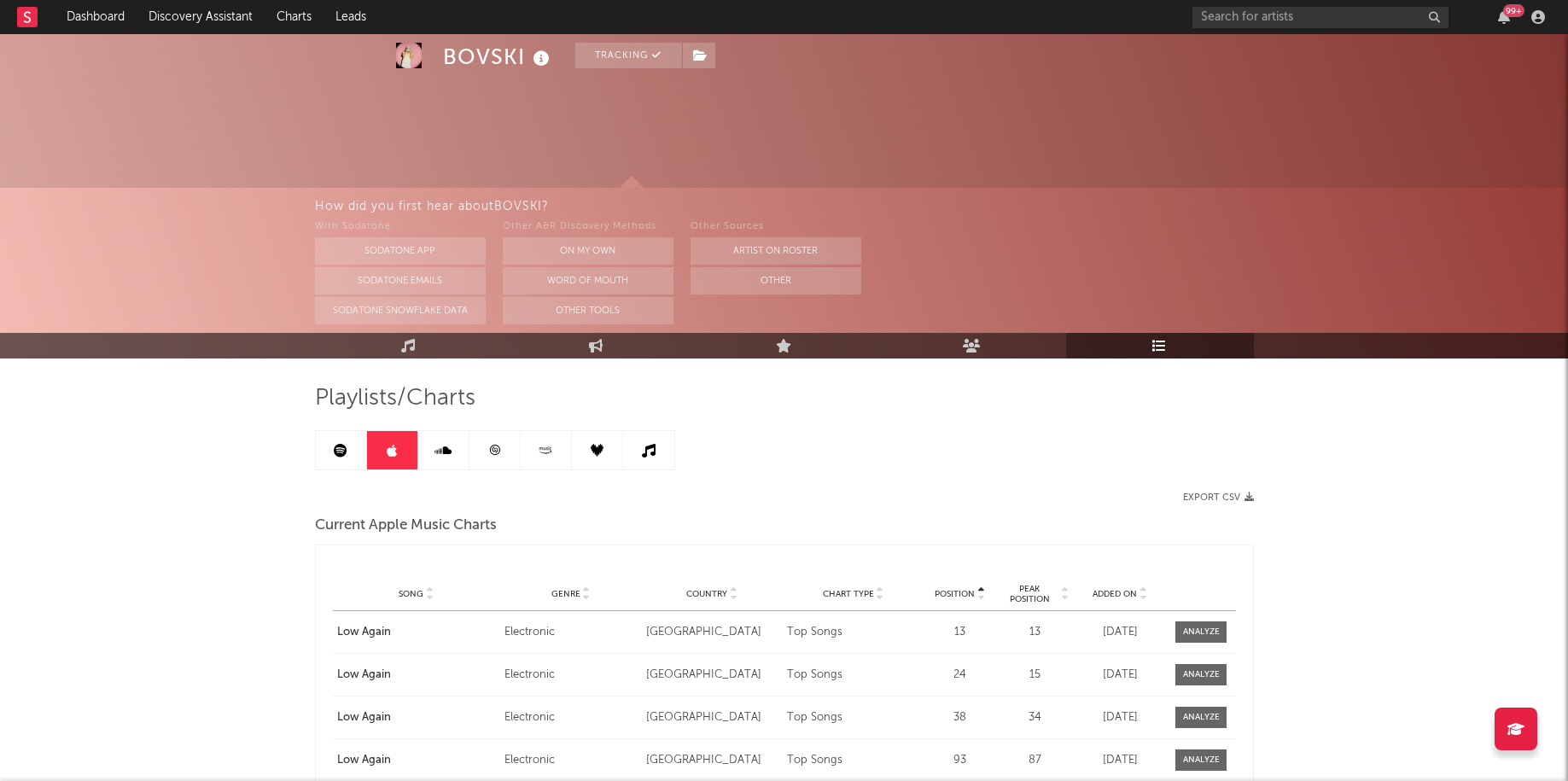
scroll to position [774, 0]
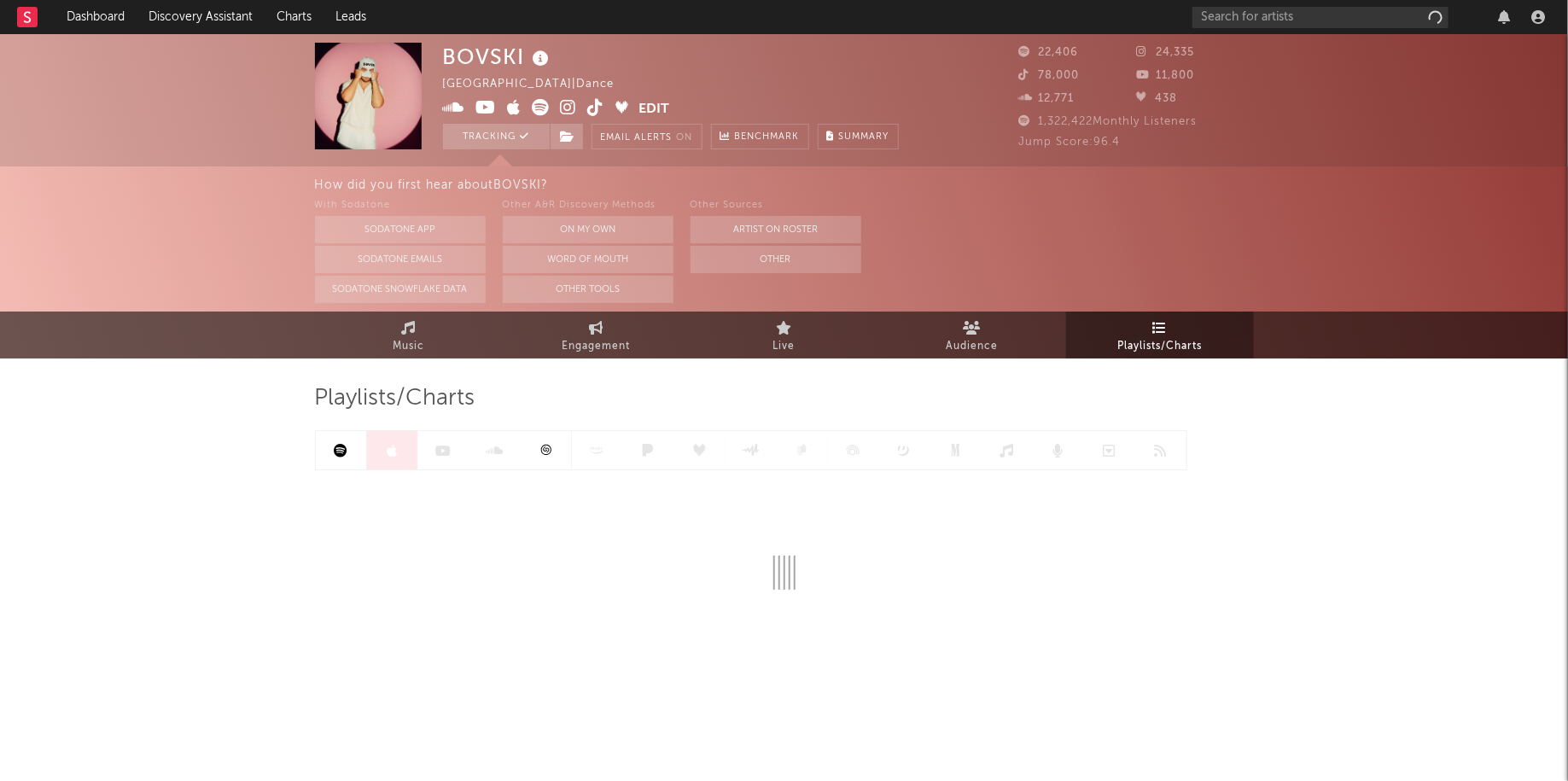
scroll to position [10, 0]
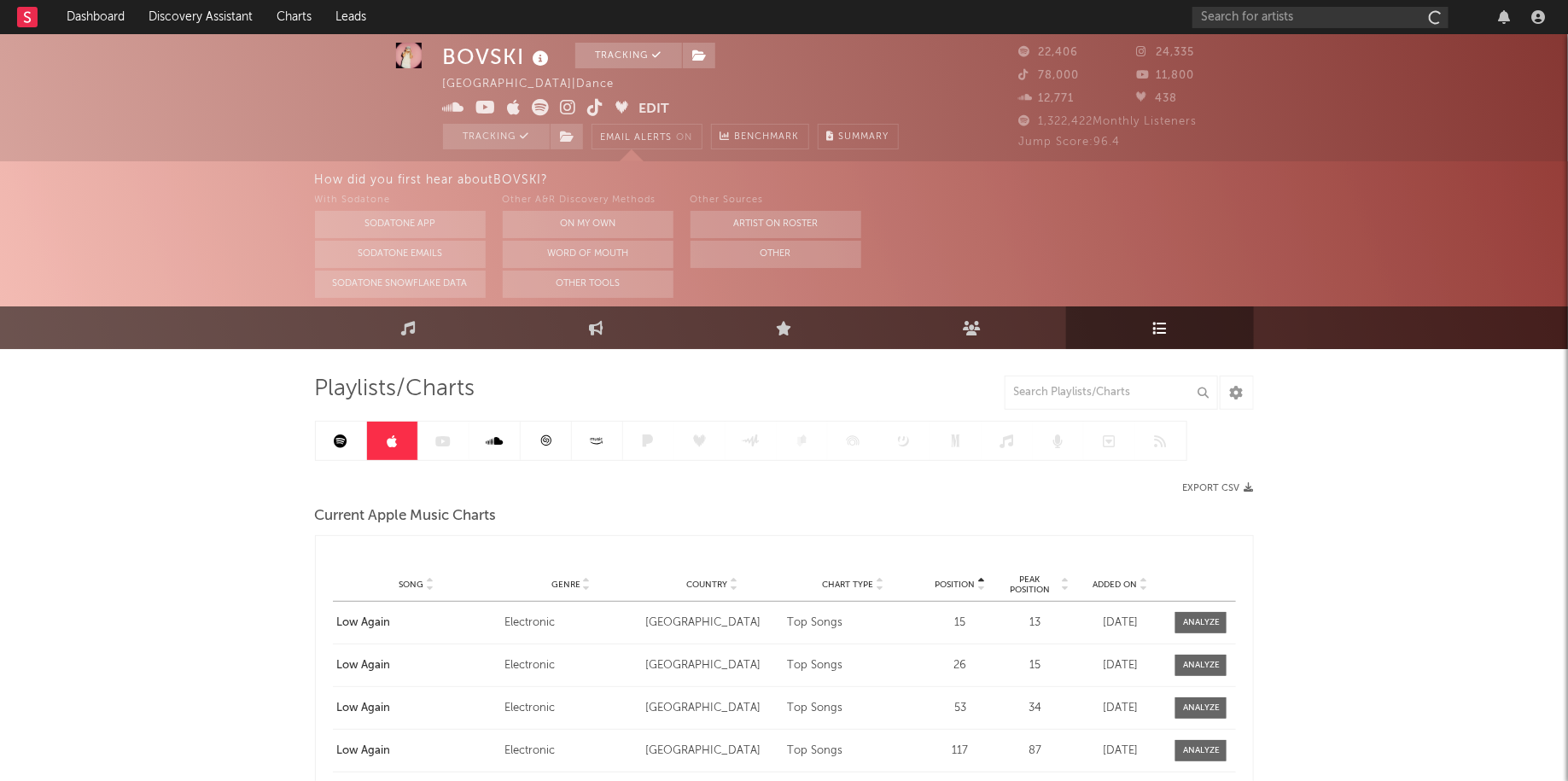
click at [334, 450] on link at bounding box center [341, 441] width 51 height 38
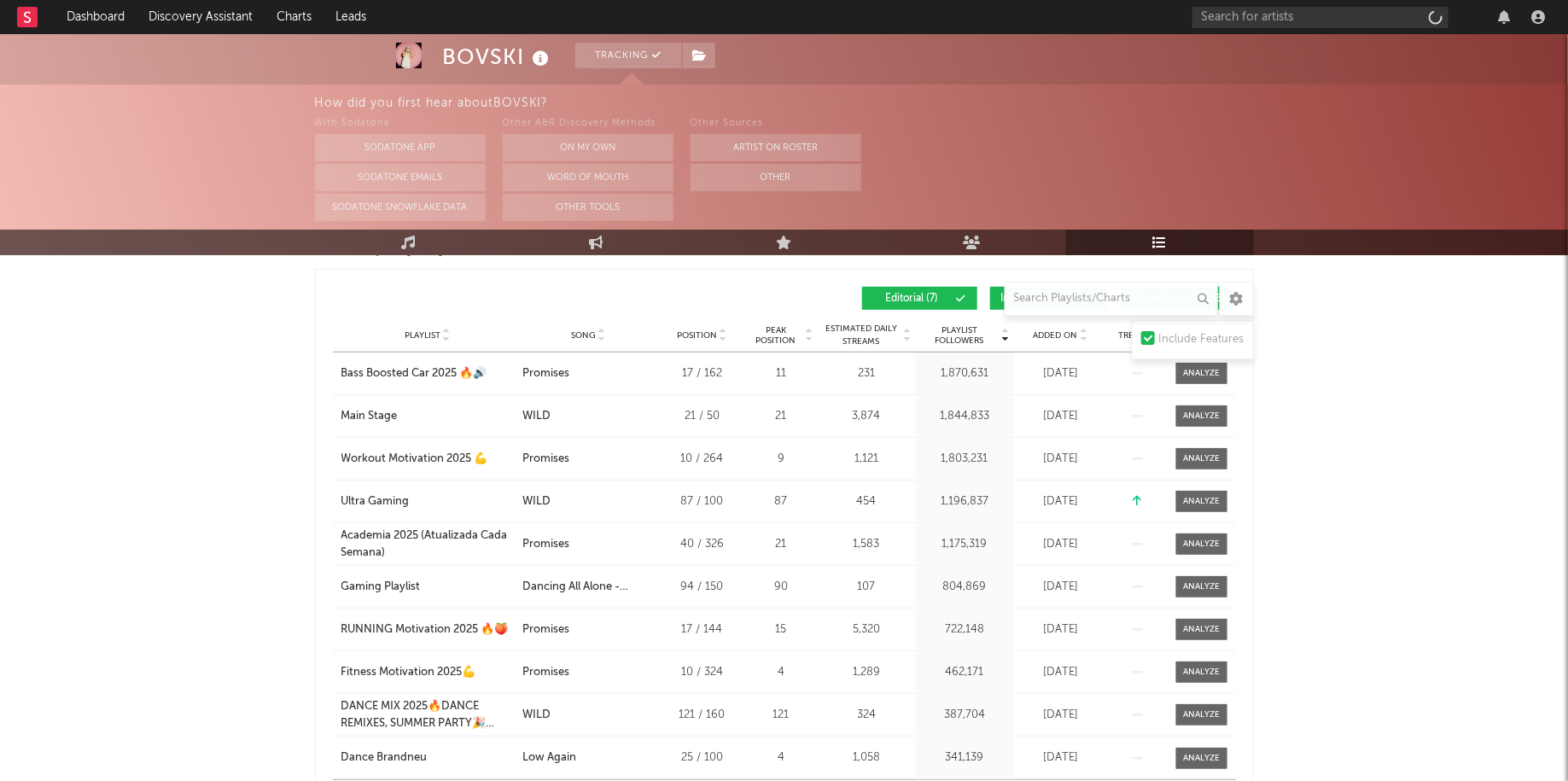
scroll to position [275, 0]
click at [1101, 301] on input "text" at bounding box center [1112, 298] width 214 height 34
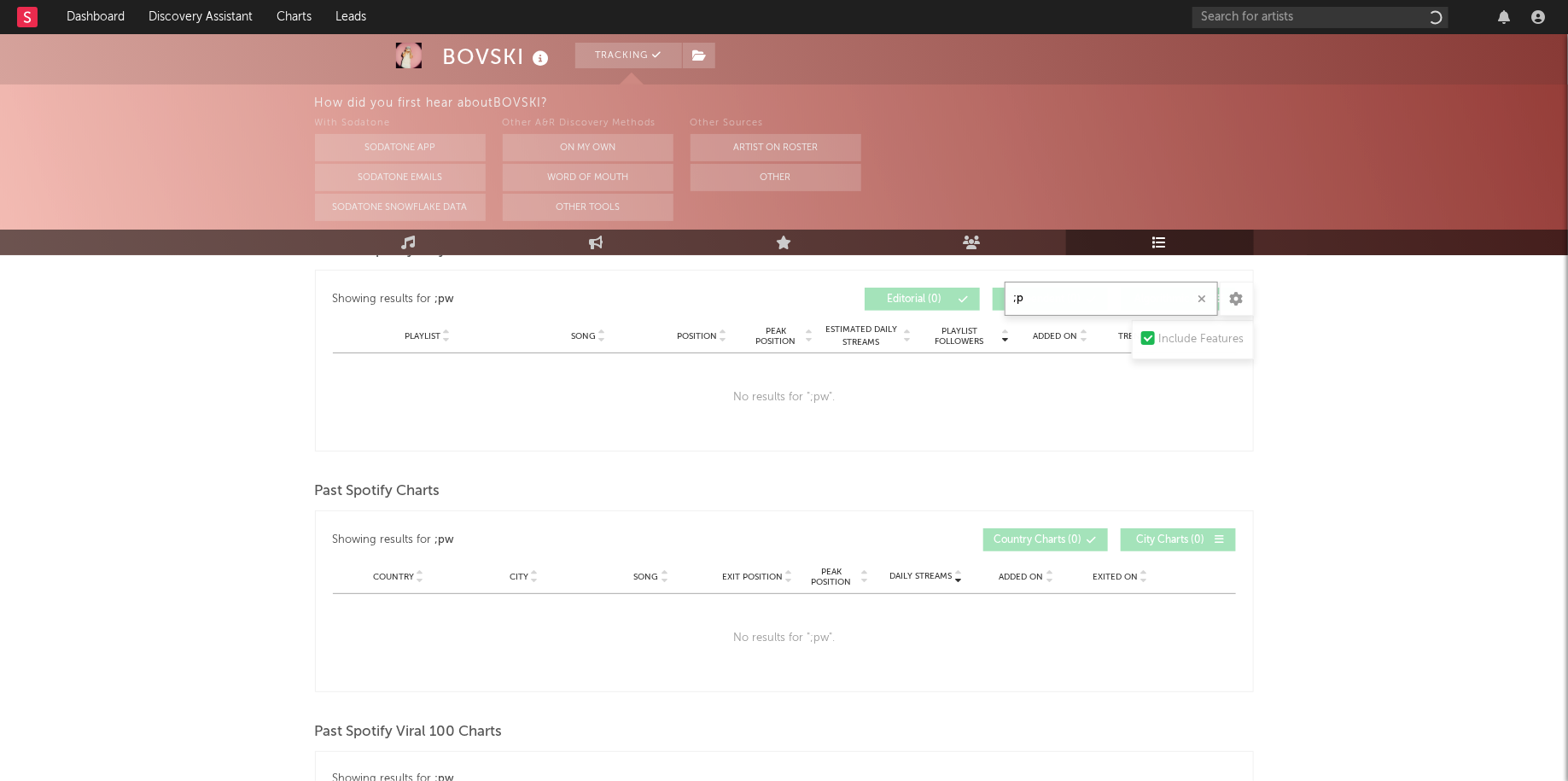
type input ";"
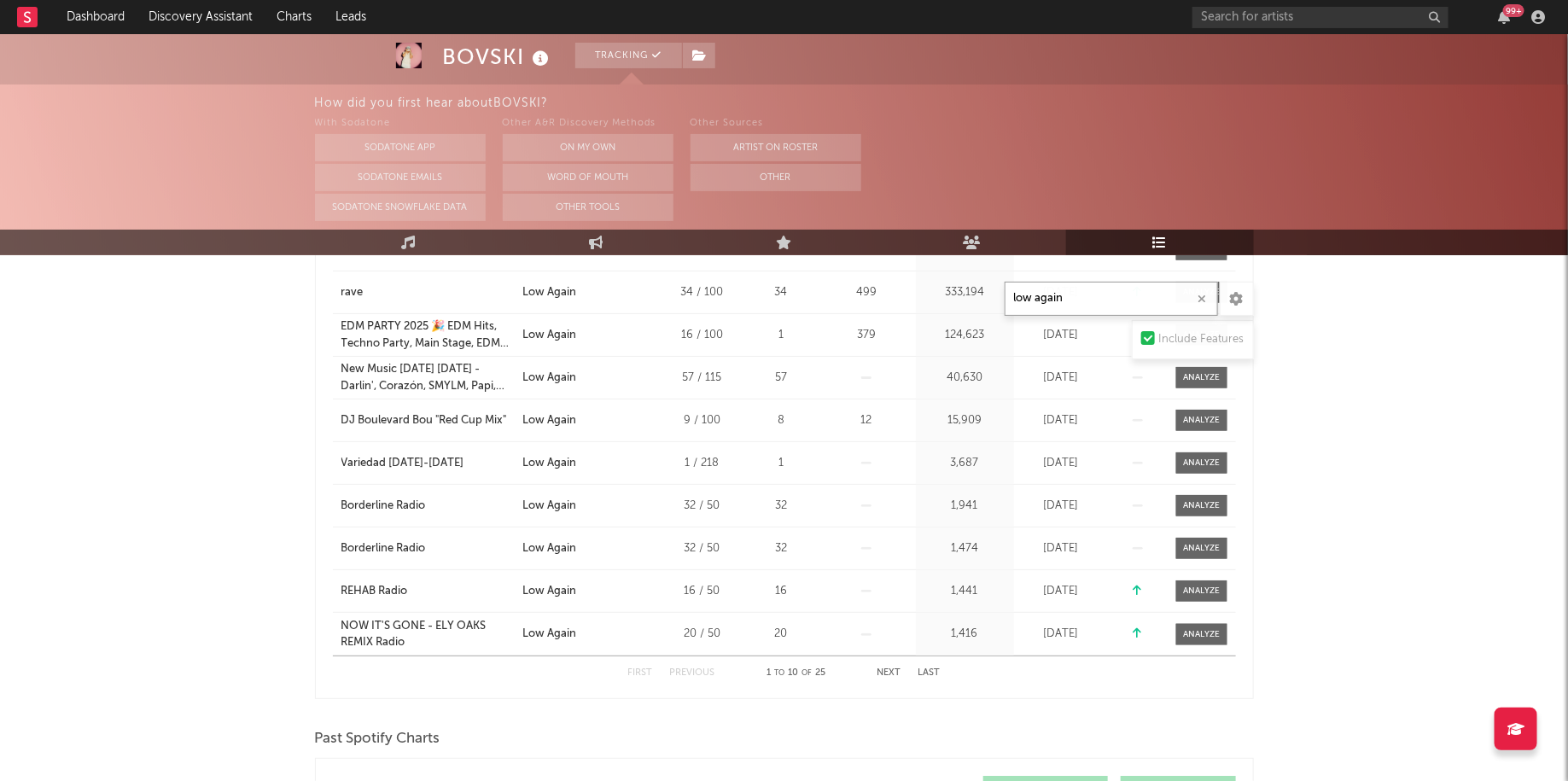
scroll to position [407, 0]
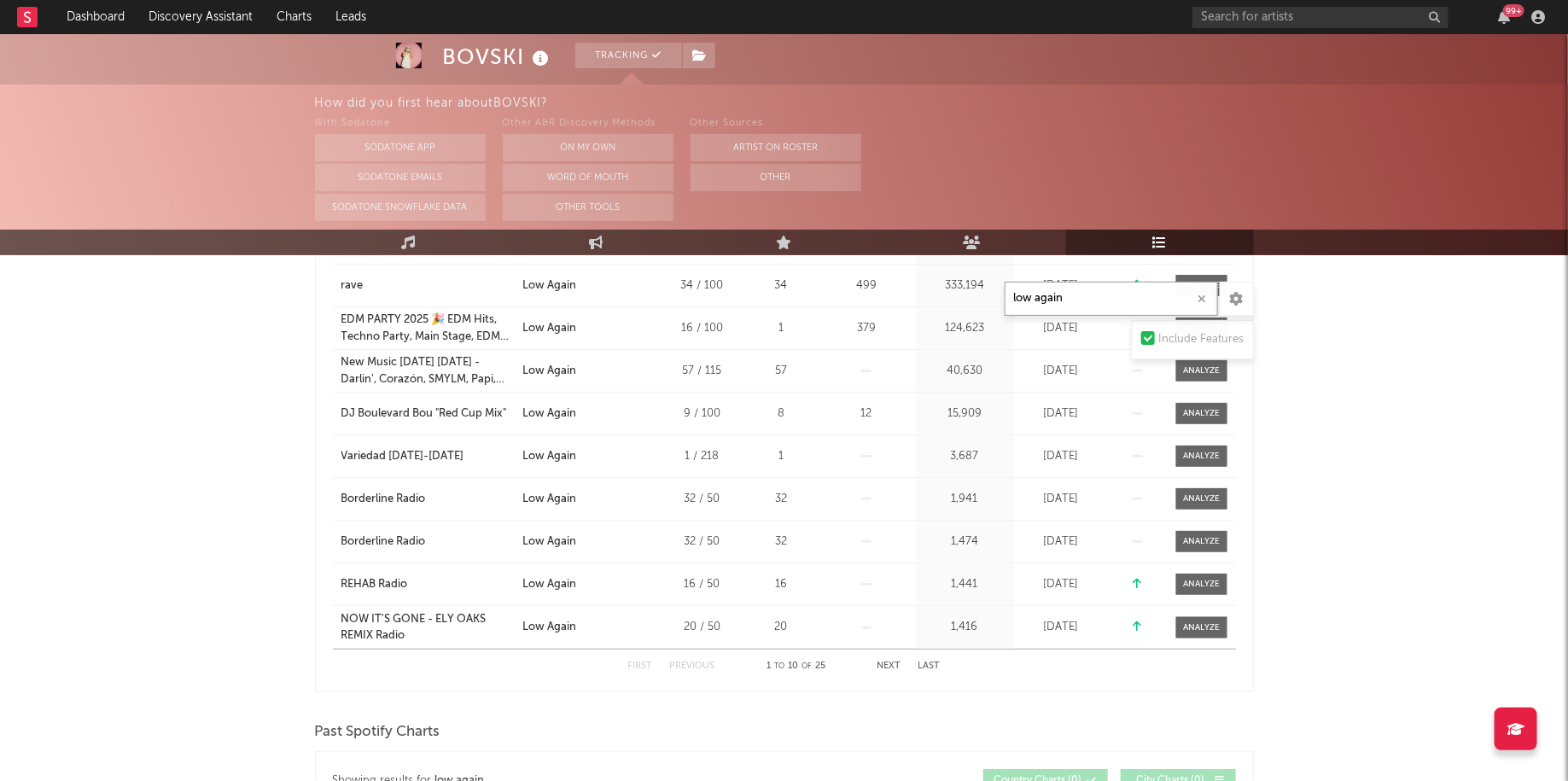
click at [896, 661] on button "Next" at bounding box center [889, 666] width 24 height 10
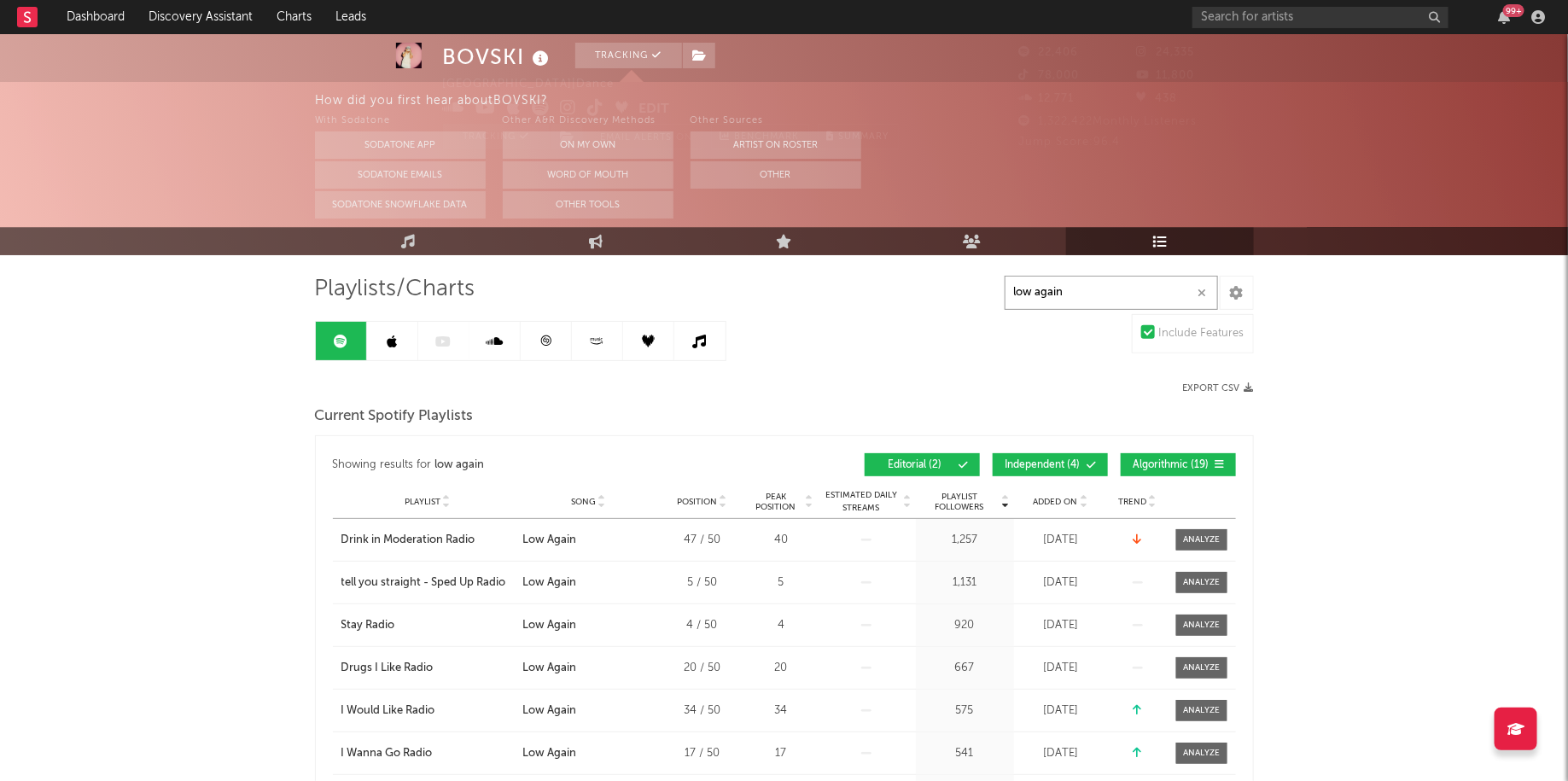
scroll to position [26, 0]
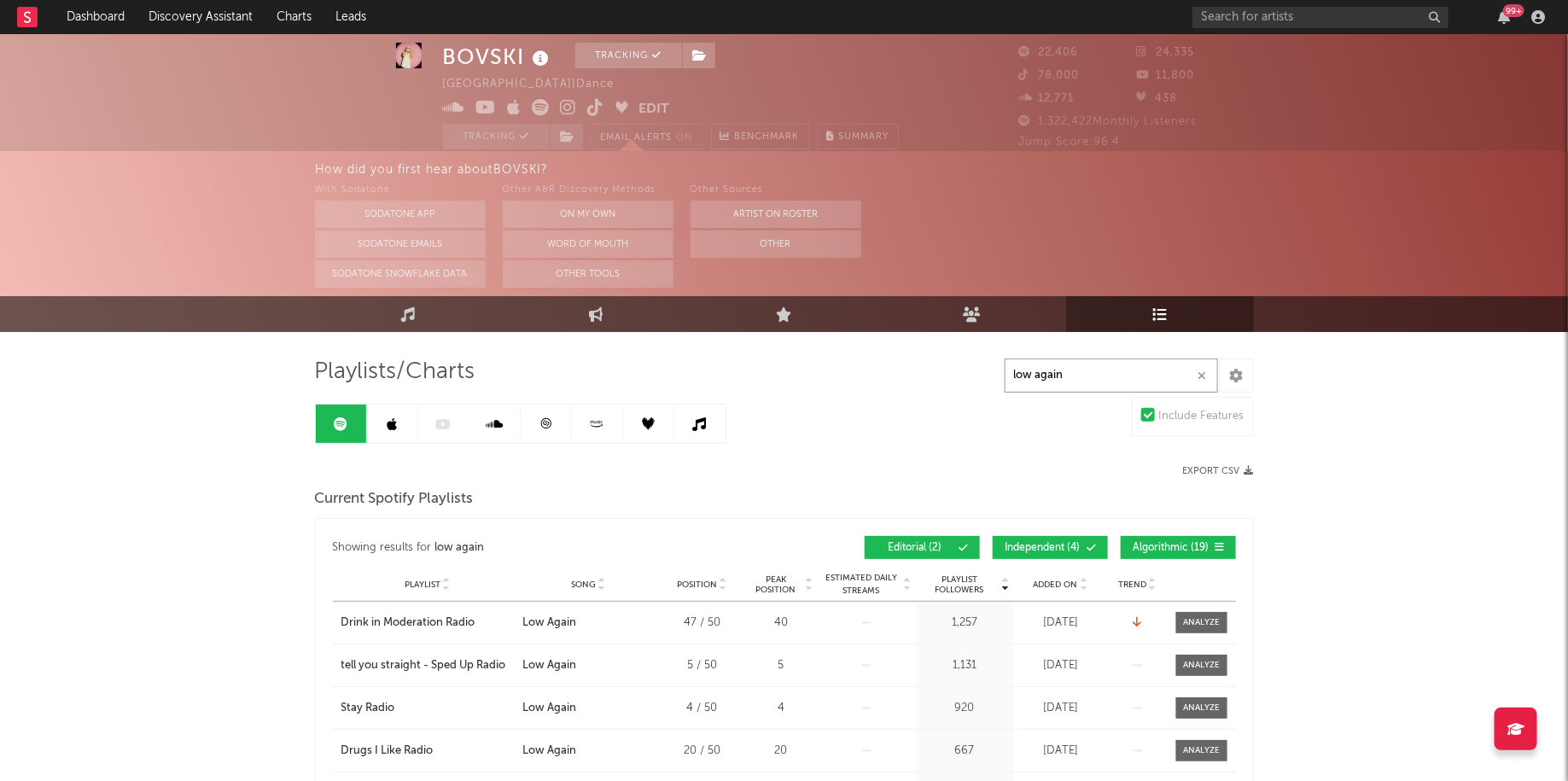
type input "low again"
click at [543, 409] on link at bounding box center [546, 424] width 51 height 38
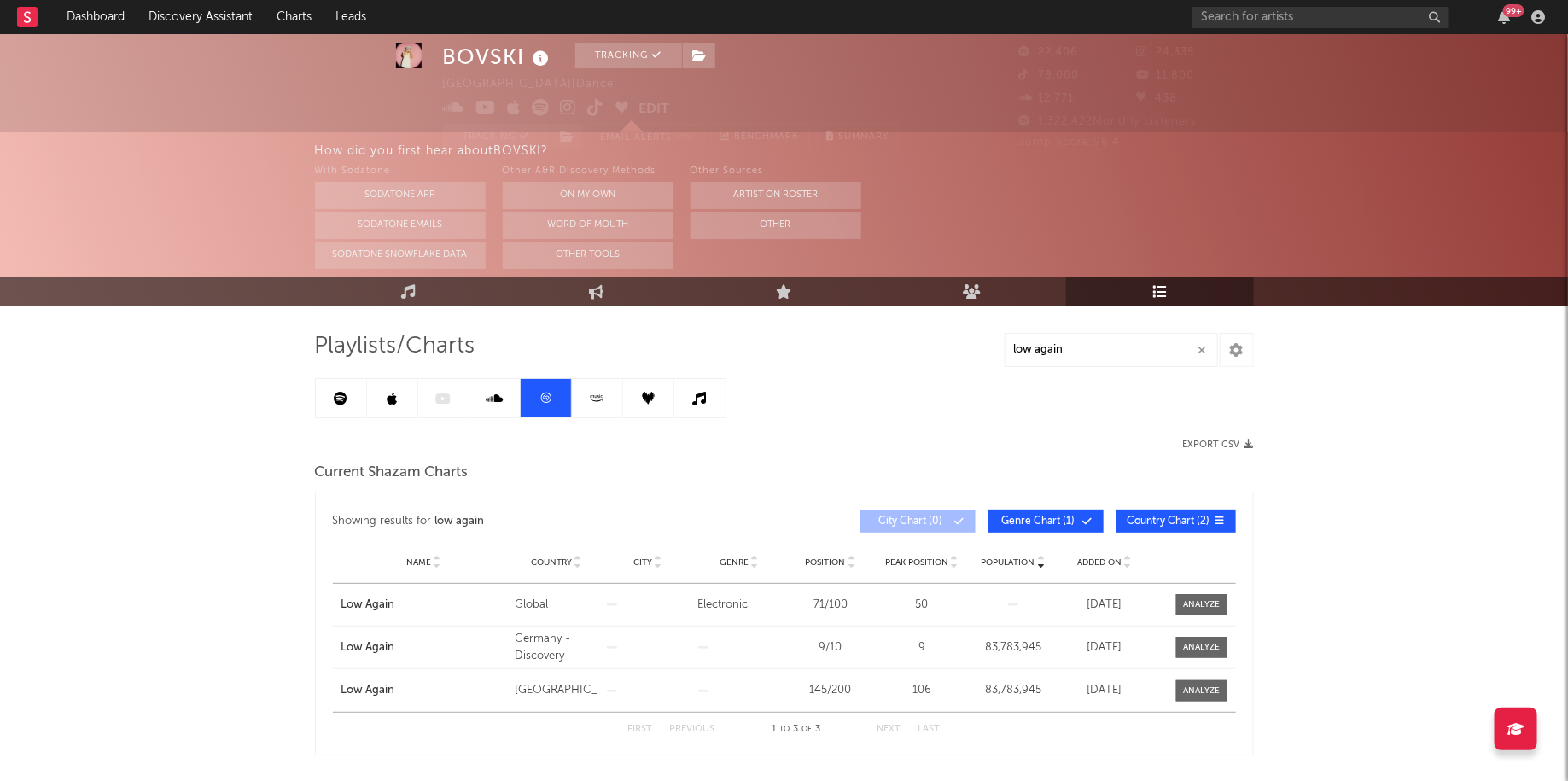
scroll to position [56, 0]
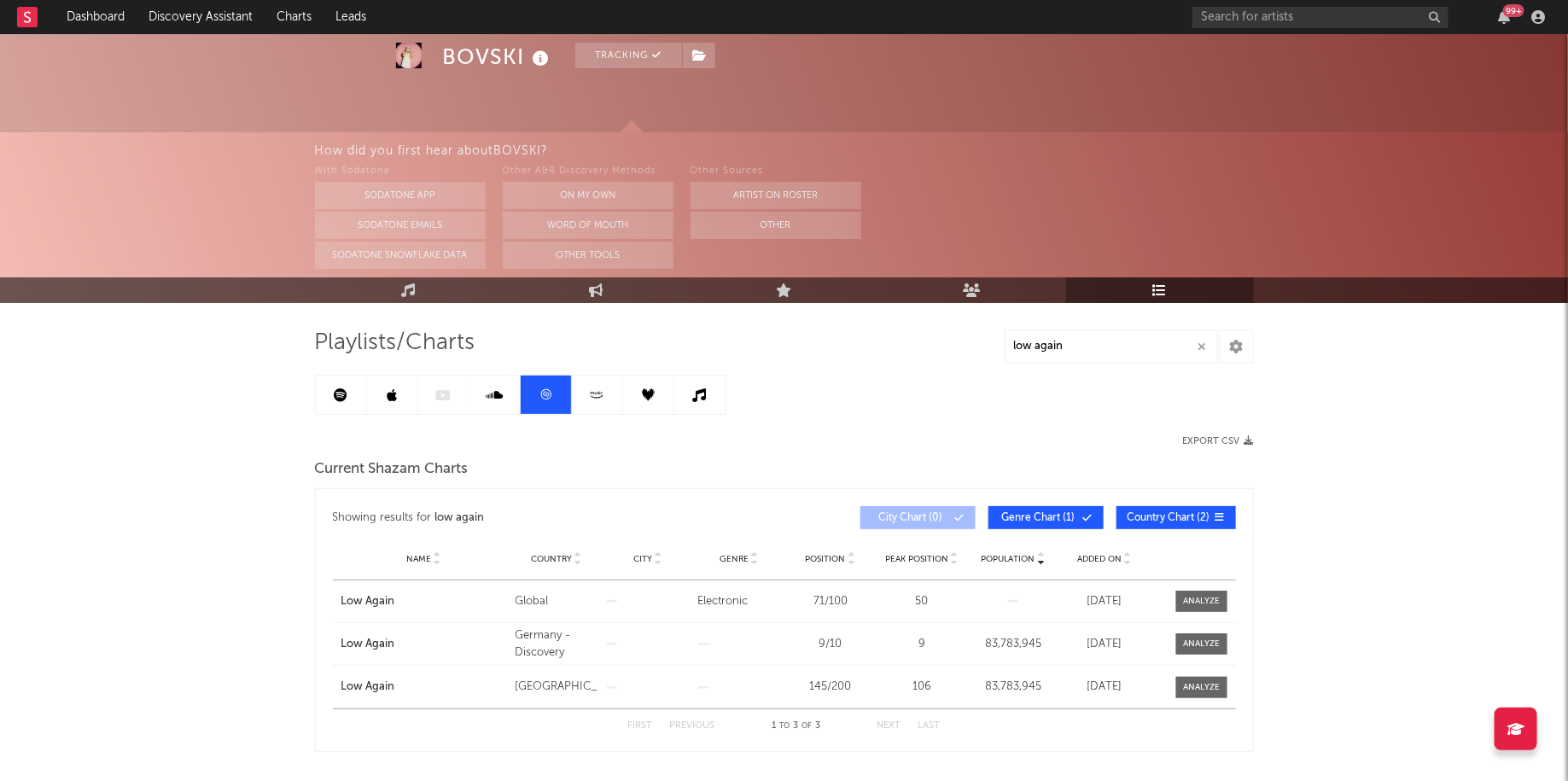
click at [594, 393] on icon at bounding box center [597, 394] width 20 height 13
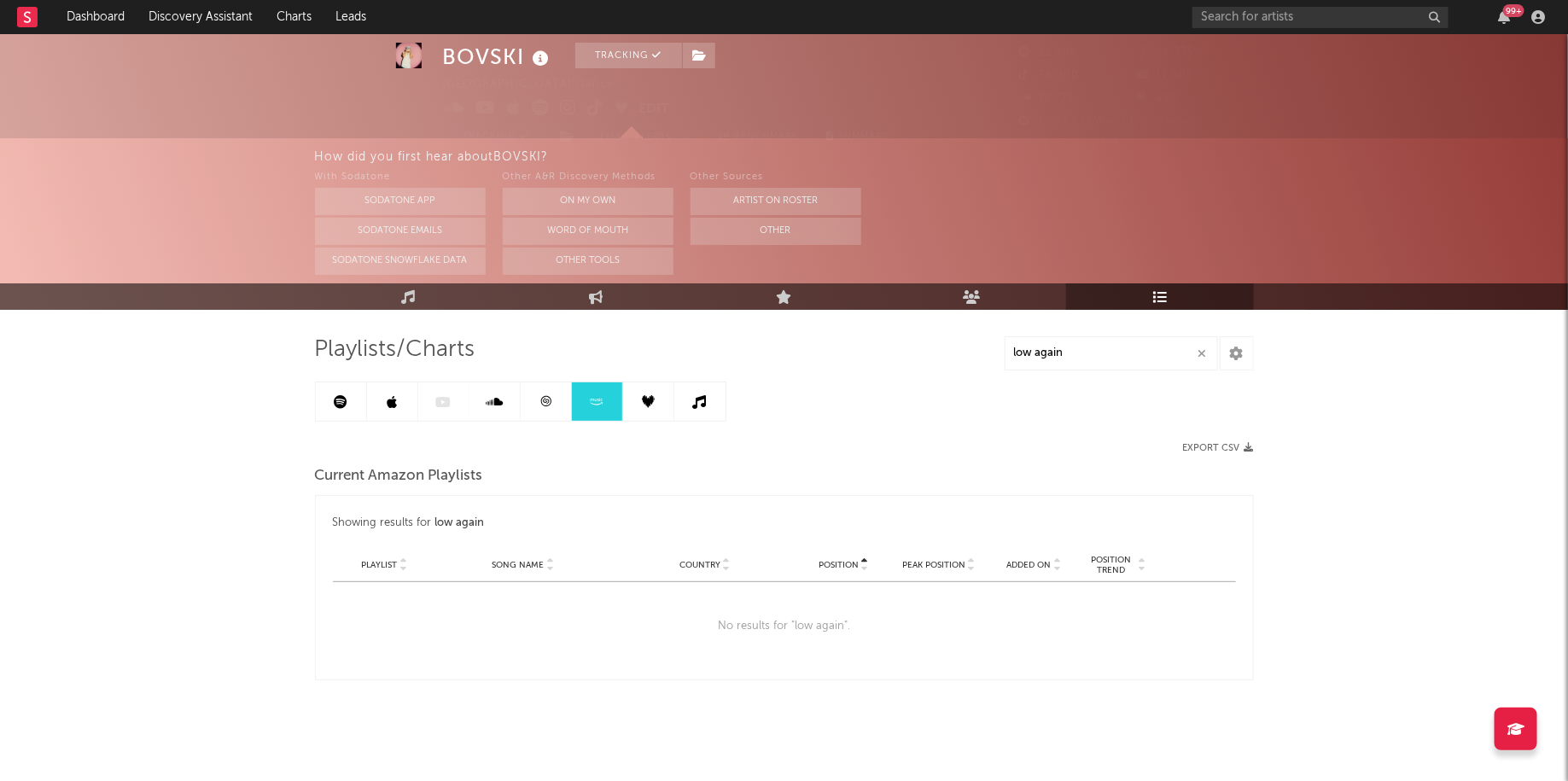
click at [472, 408] on link at bounding box center [495, 401] width 51 height 38
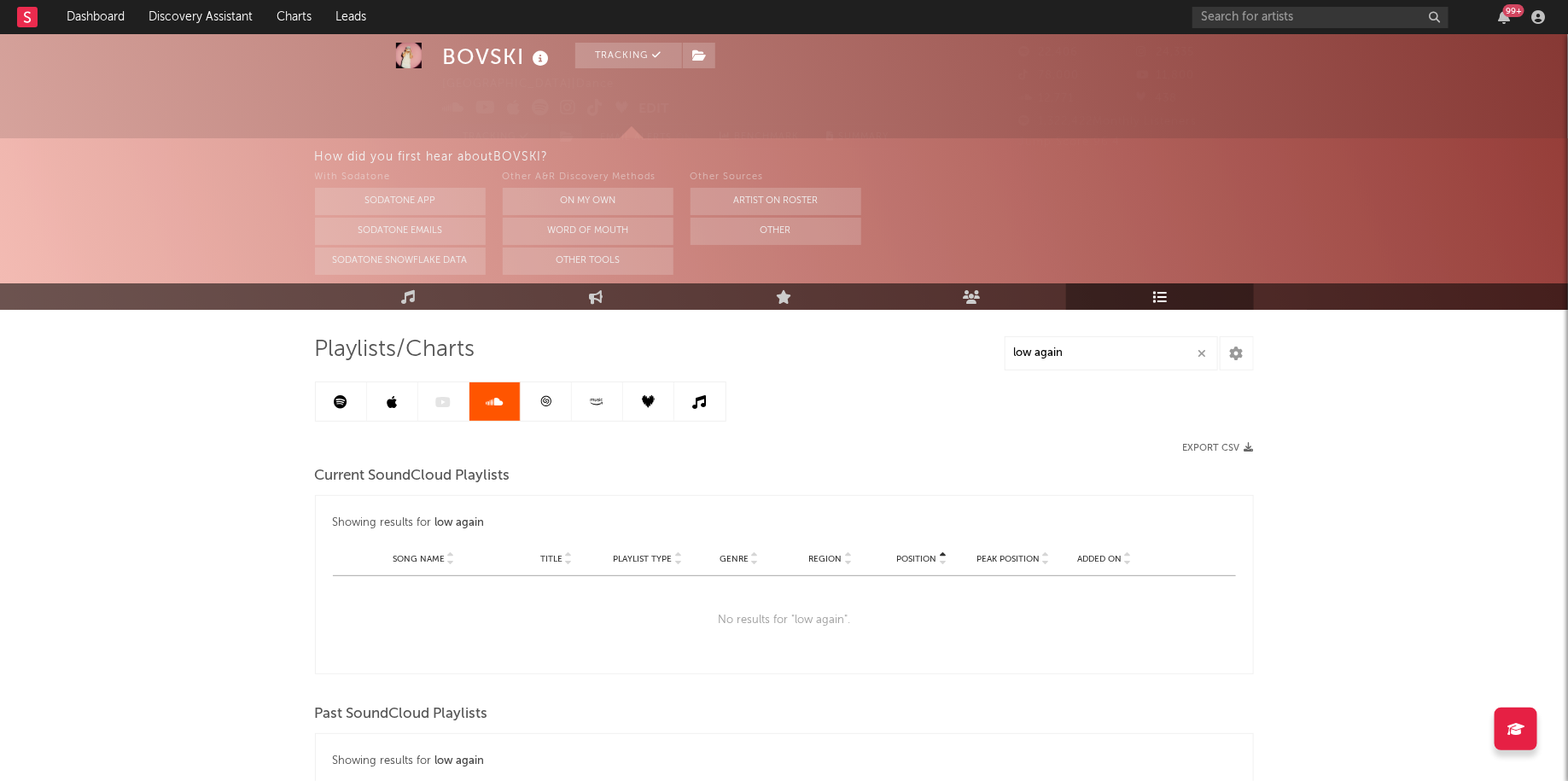
click at [435, 394] on div at bounding box center [521, 401] width 412 height 40
click at [380, 406] on link at bounding box center [393, 401] width 51 height 38
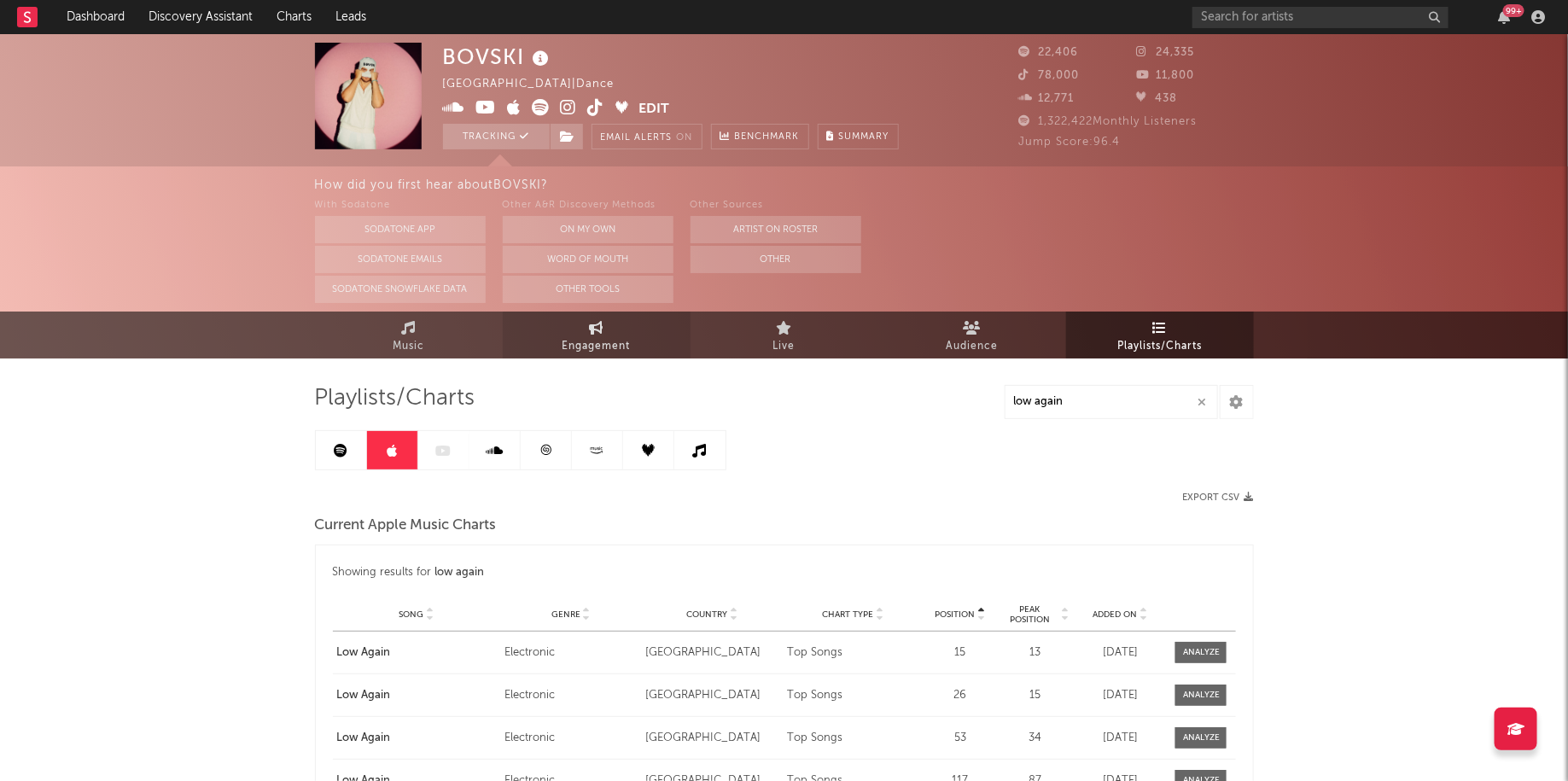
click at [582, 345] on span "Engagement" at bounding box center [597, 346] width 68 height 20
select select "1w"
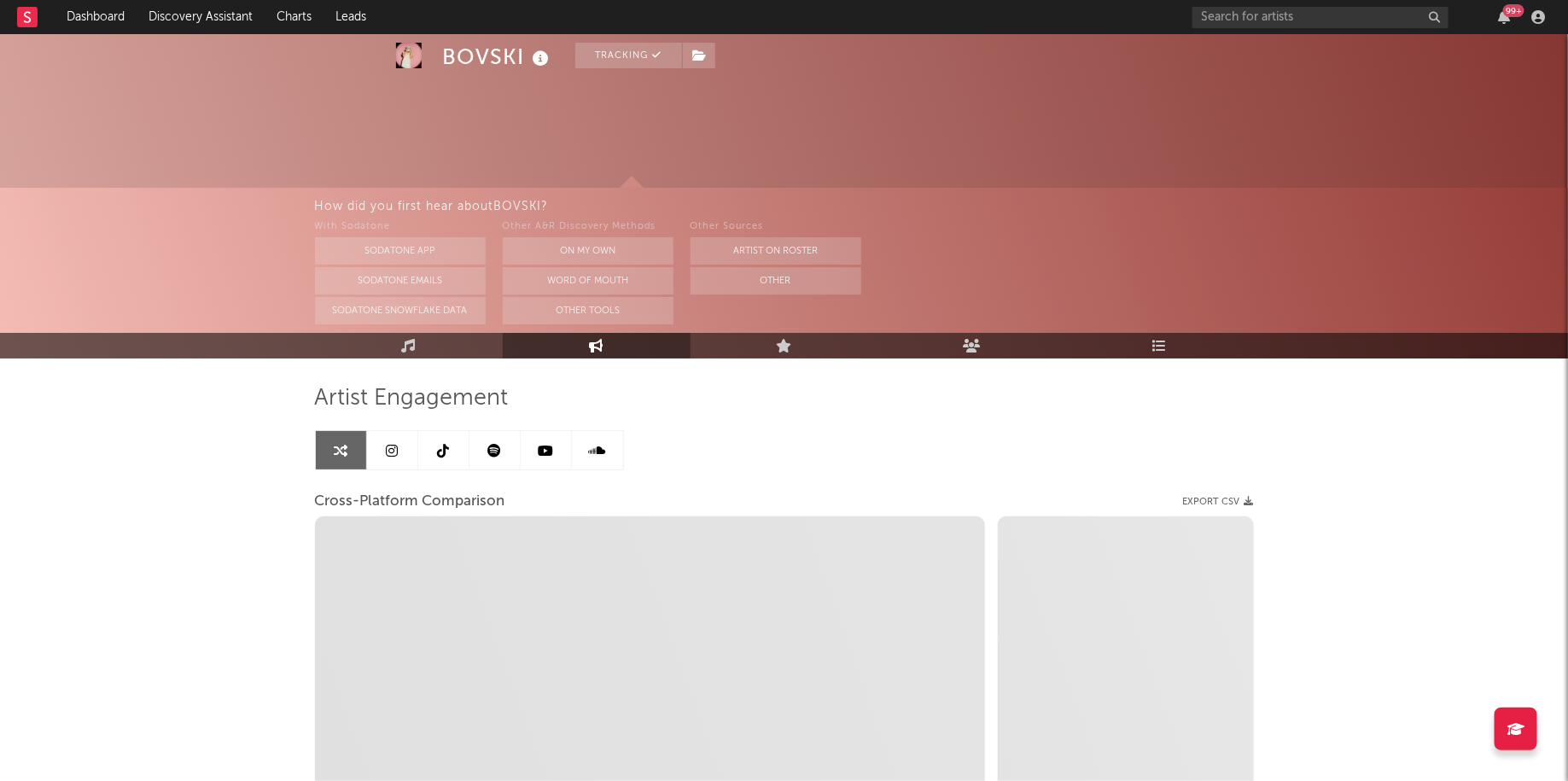
scroll to position [147, 0]
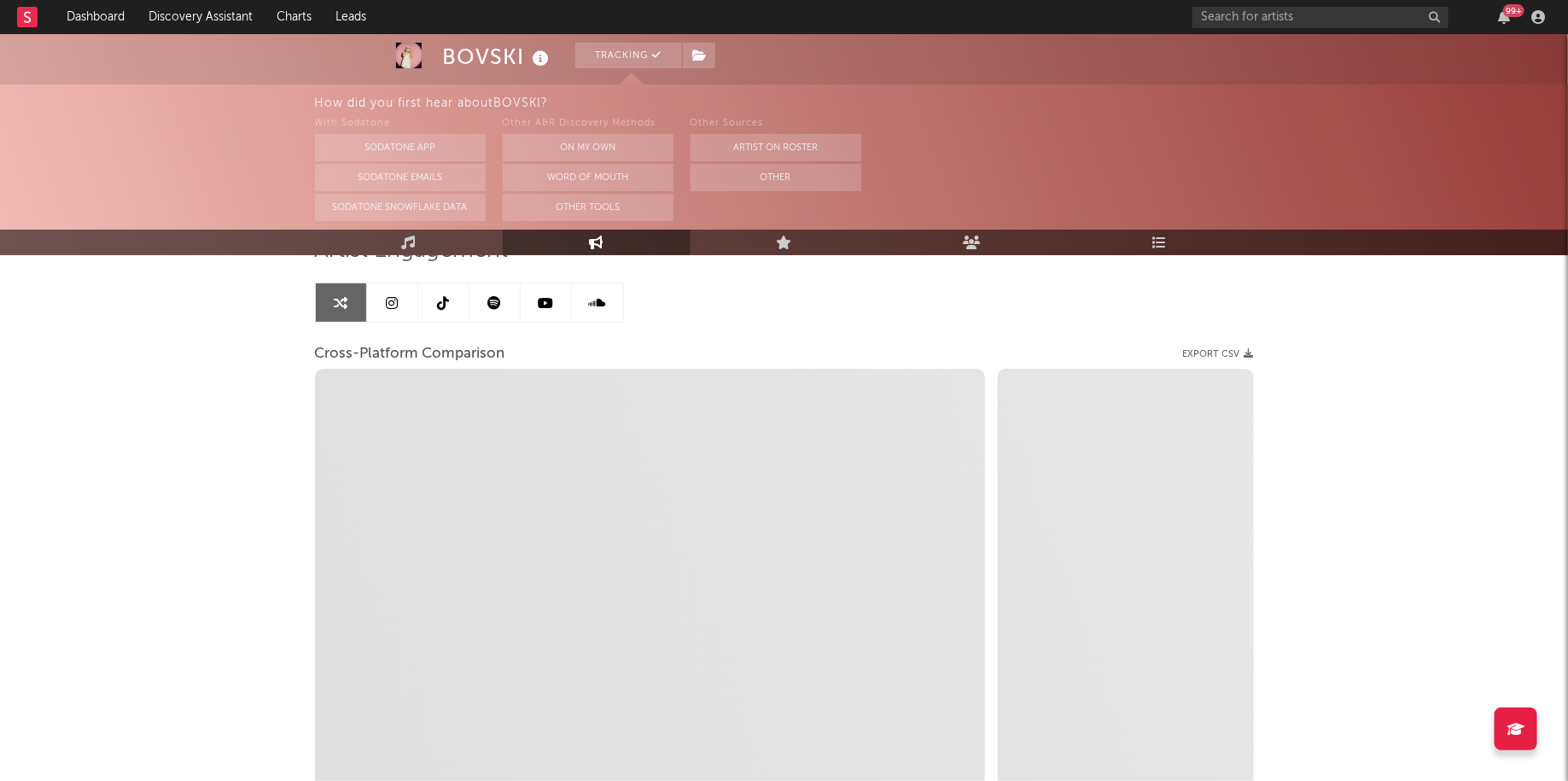
select select "1m"
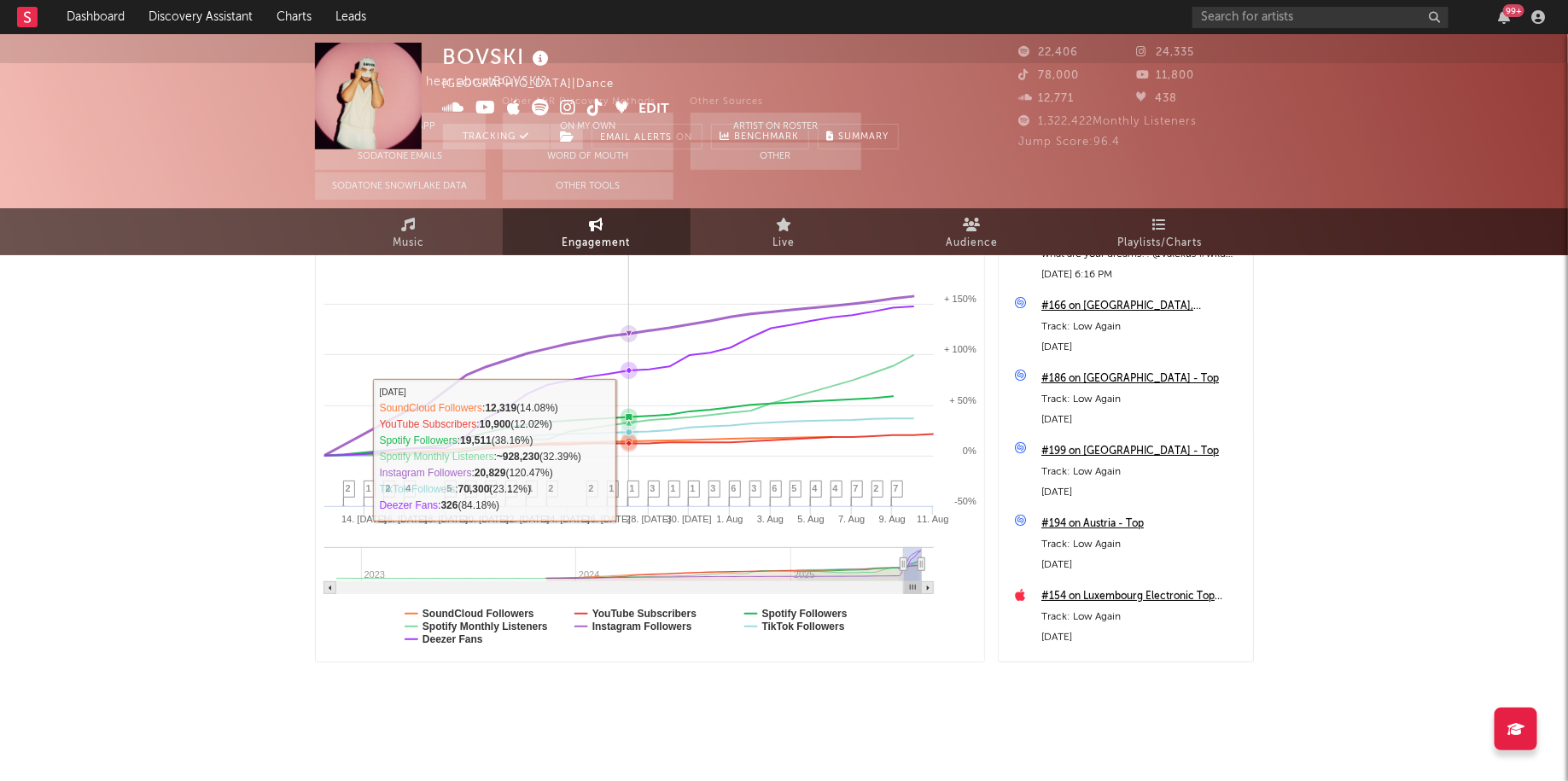
scroll to position [0, 0]
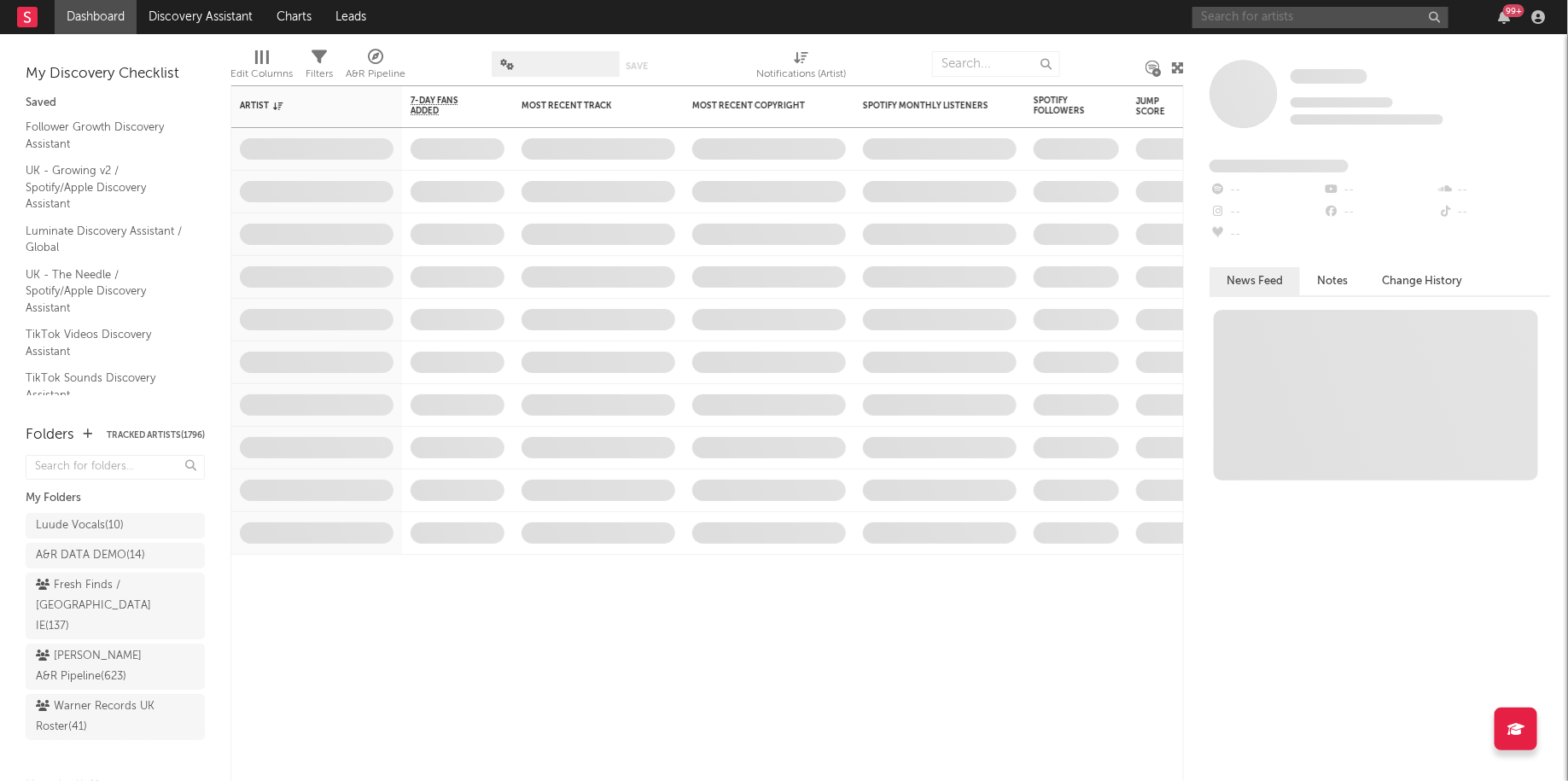
click at [1287, 24] on input "text" at bounding box center [1321, 17] width 257 height 21
click at [1290, 14] on input "ARTAN" at bounding box center [1321, 17] width 257 height 21
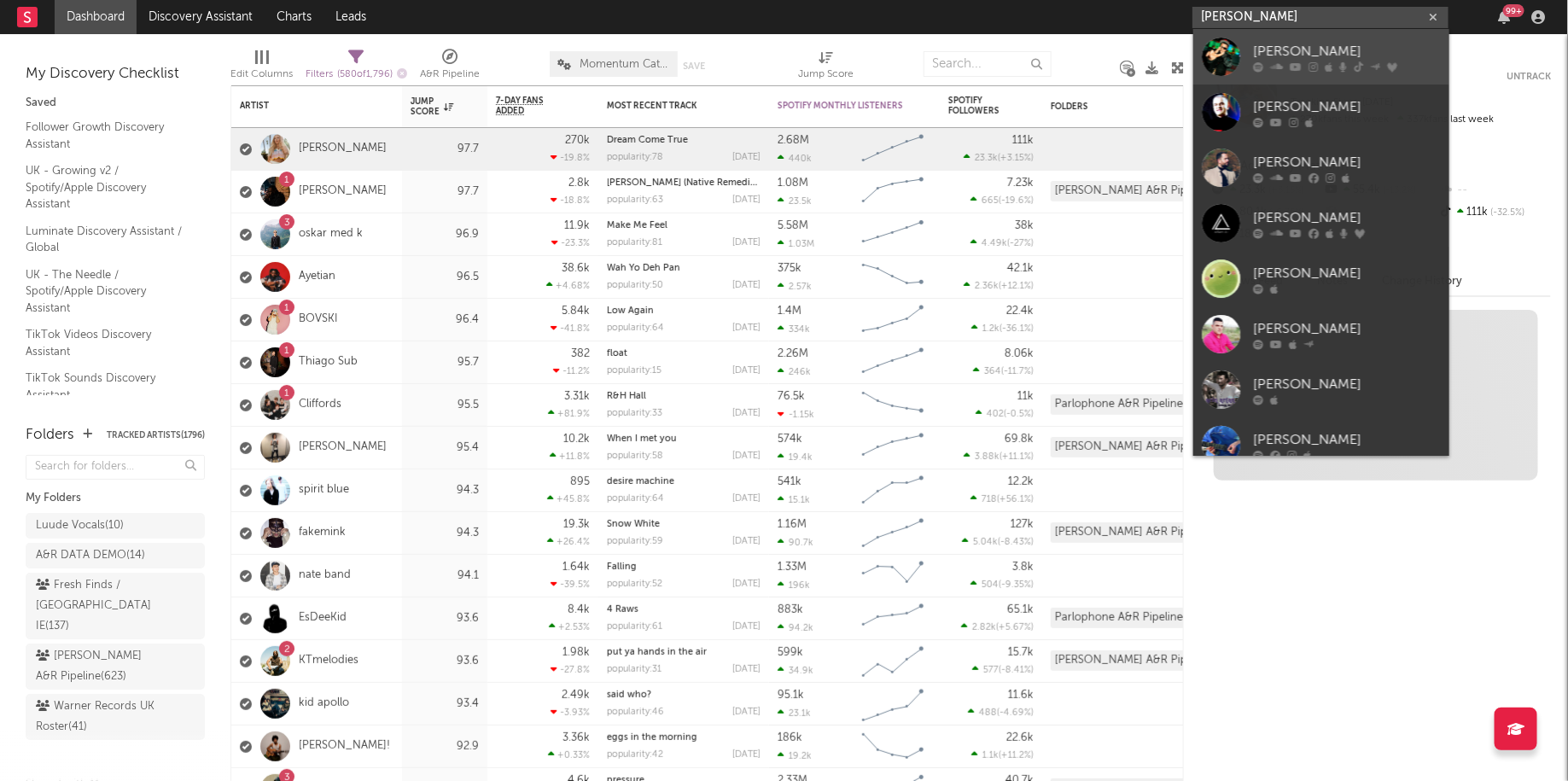
type input "ARTAN"
click at [1281, 64] on icon at bounding box center [1277, 66] width 13 height 10
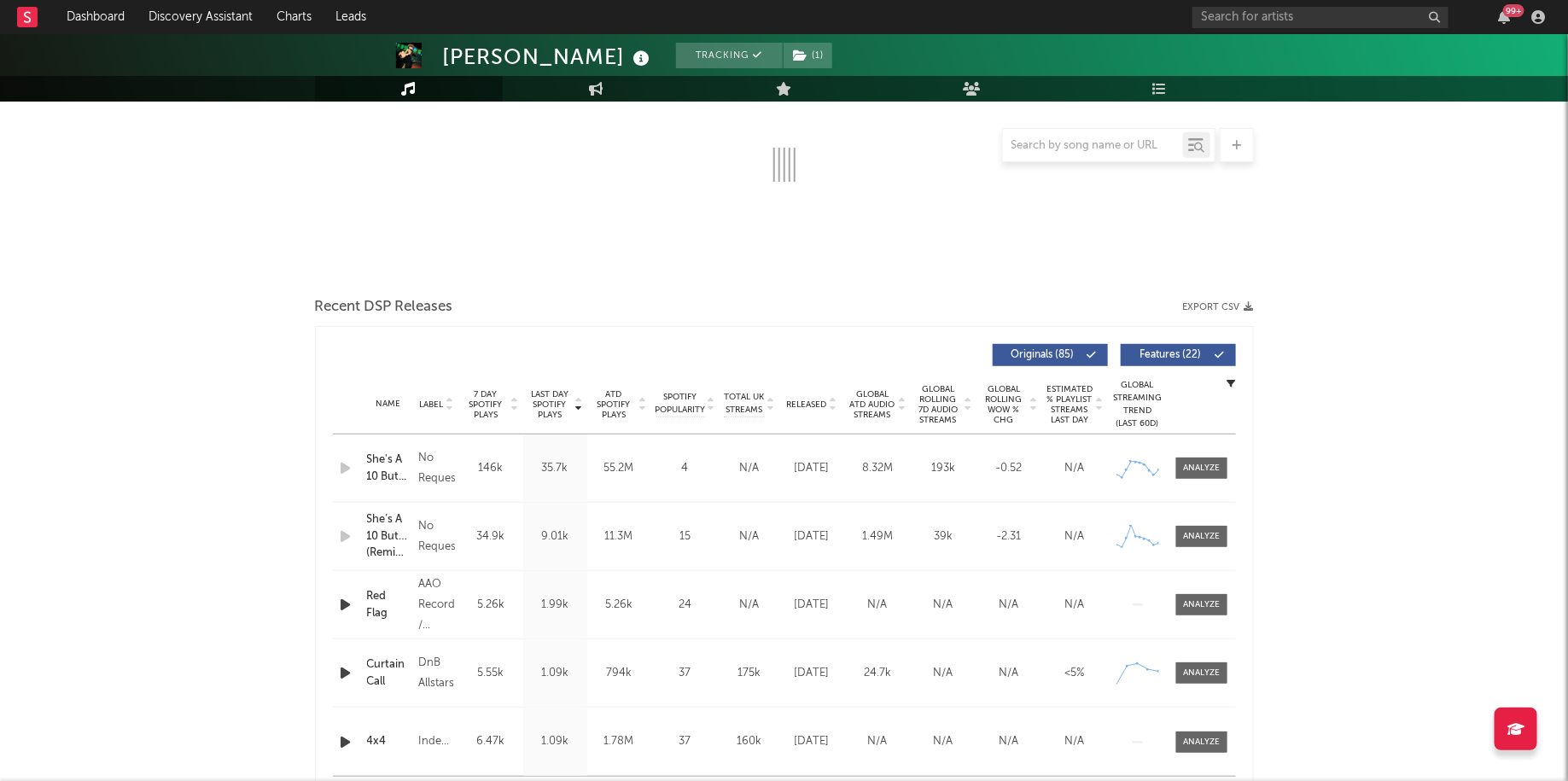
select select "6m"
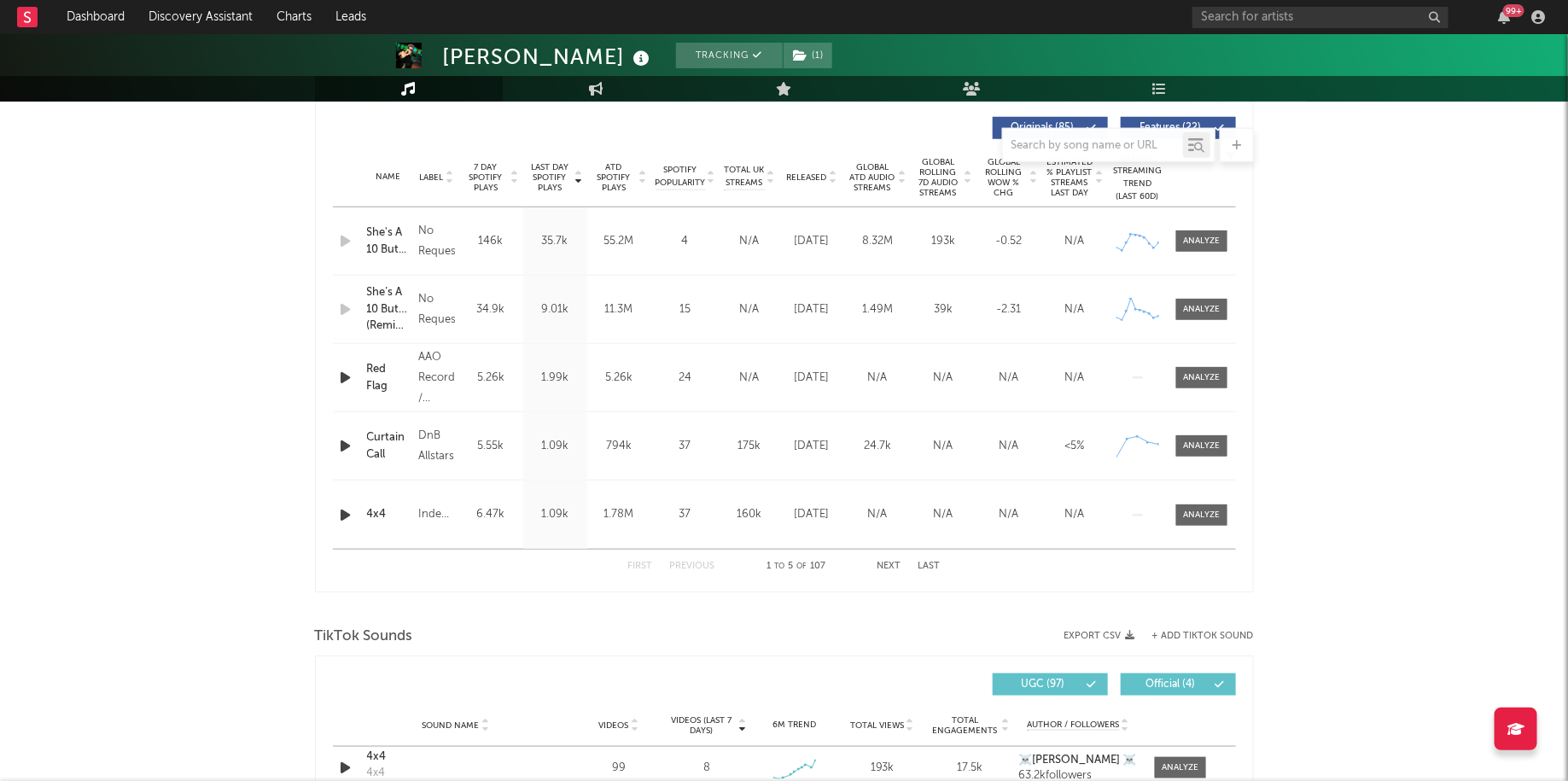
scroll to position [654, 0]
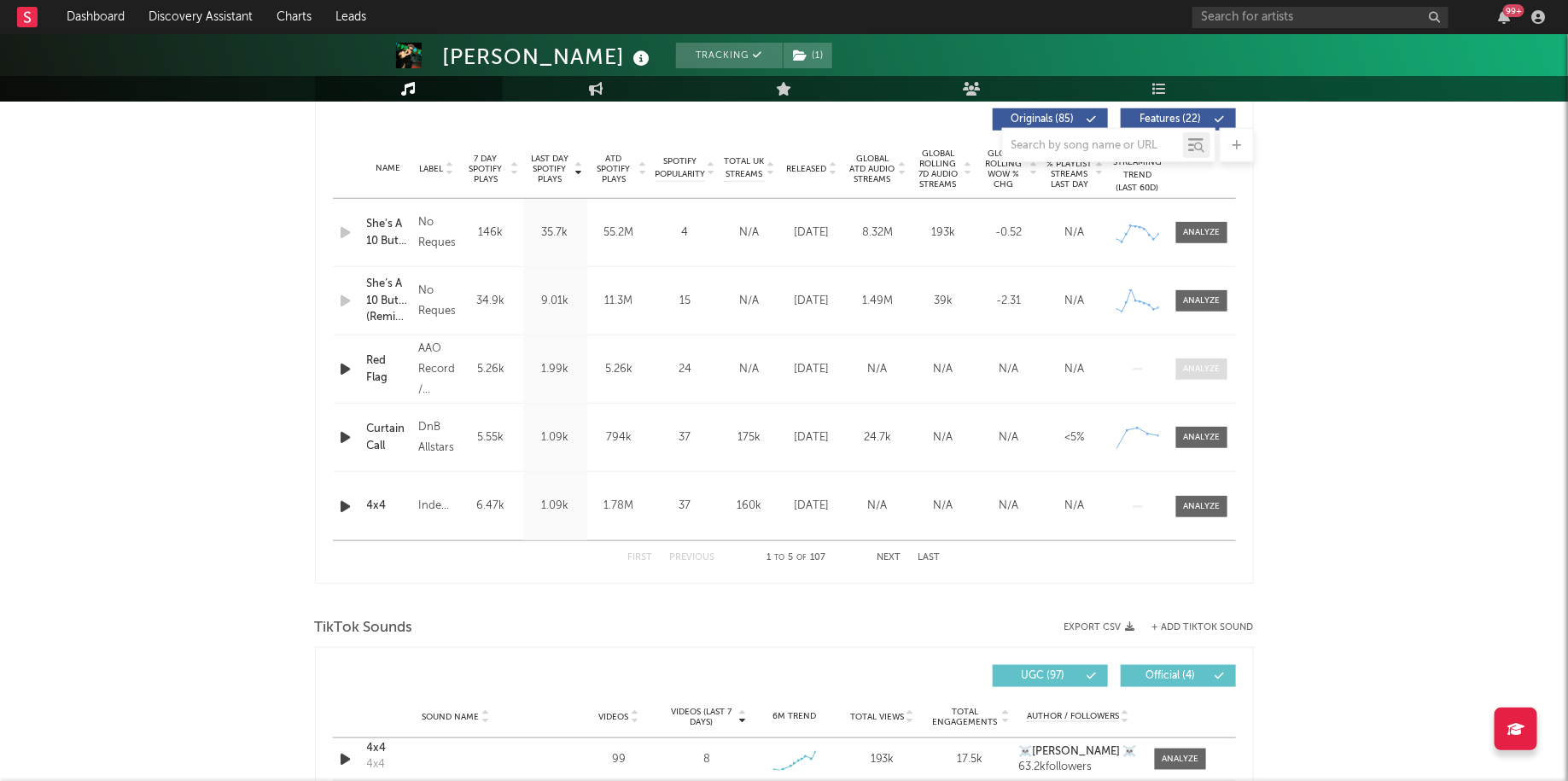
click at [1197, 365] on div at bounding box center [1202, 369] width 37 height 13
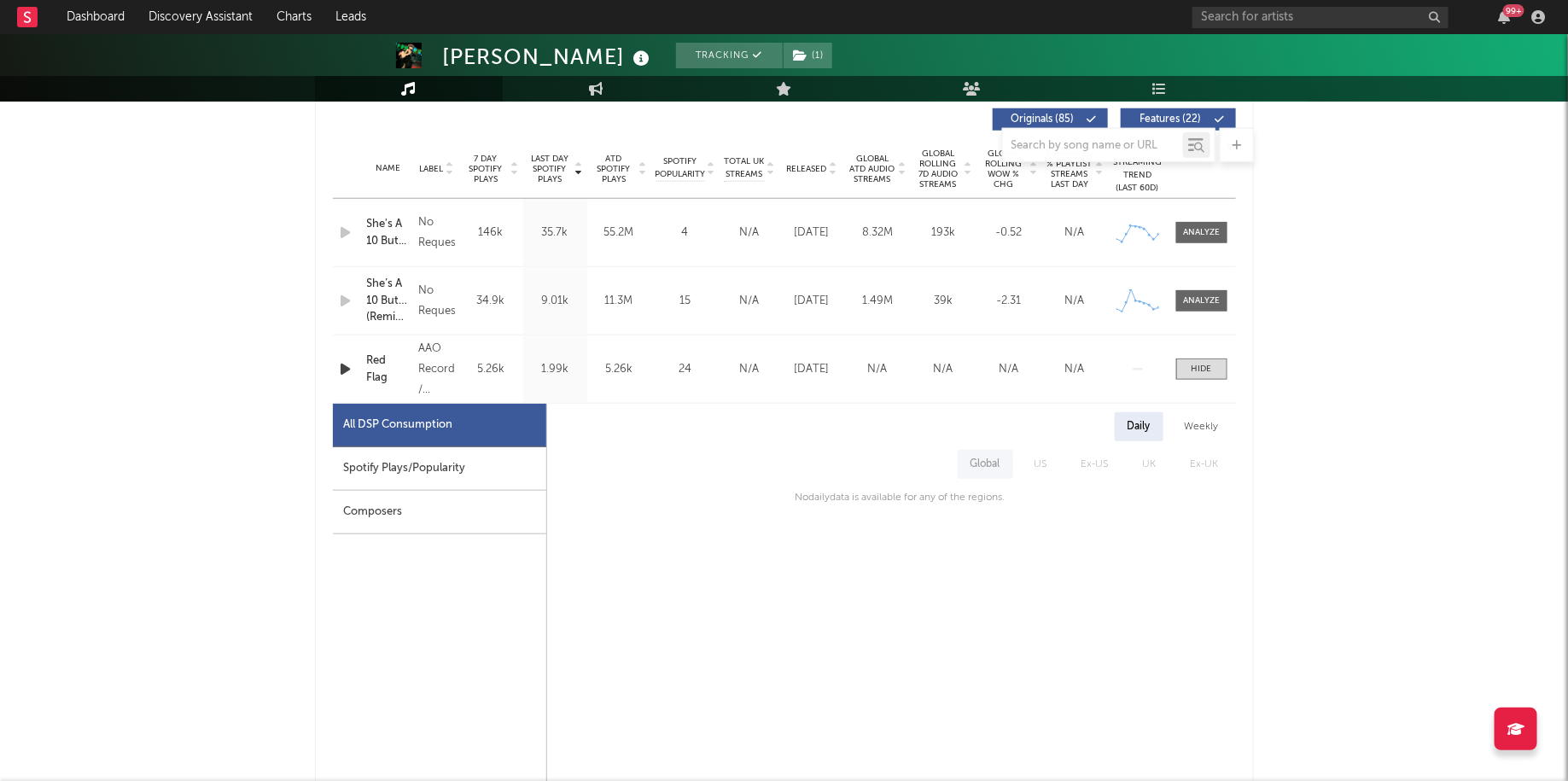
click at [463, 466] on div "Spotify Plays/Popularity" at bounding box center [440, 469] width 214 height 44
select select "1w"
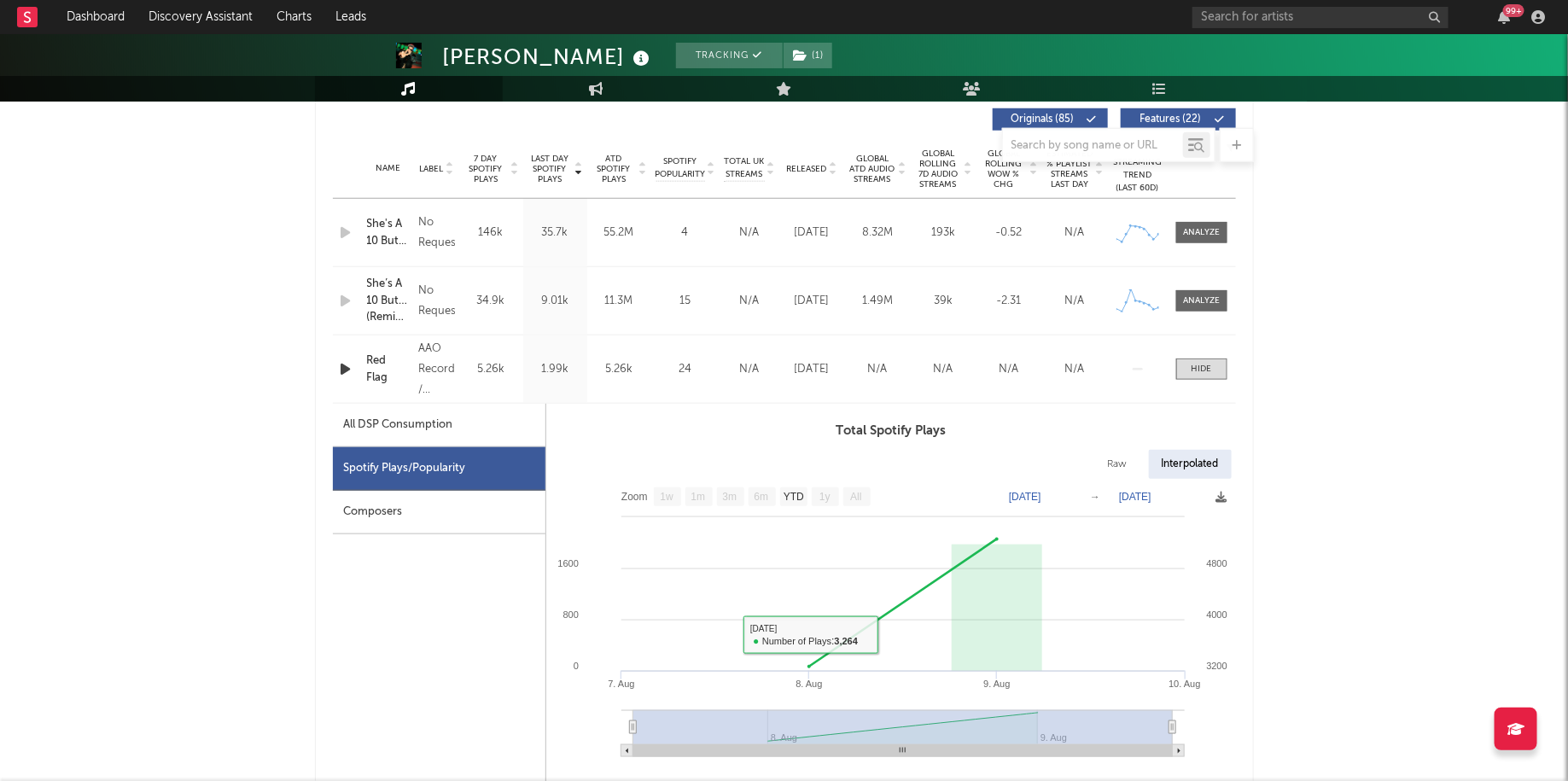
click at [444, 516] on div "Composers" at bounding box center [440, 513] width 213 height 44
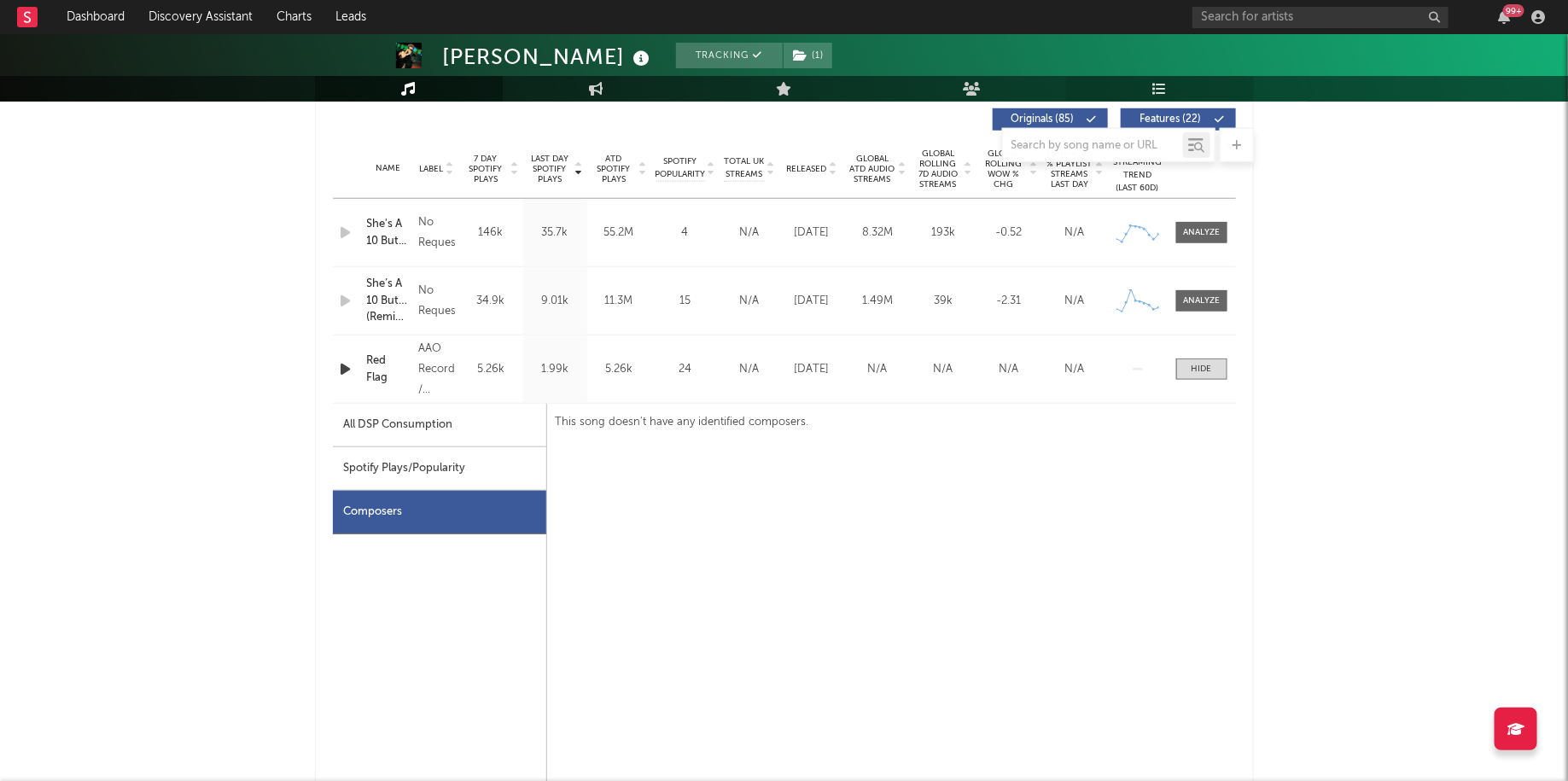
click at [1178, 89] on link "Playlists/Charts" at bounding box center [1160, 88] width 188 height 25
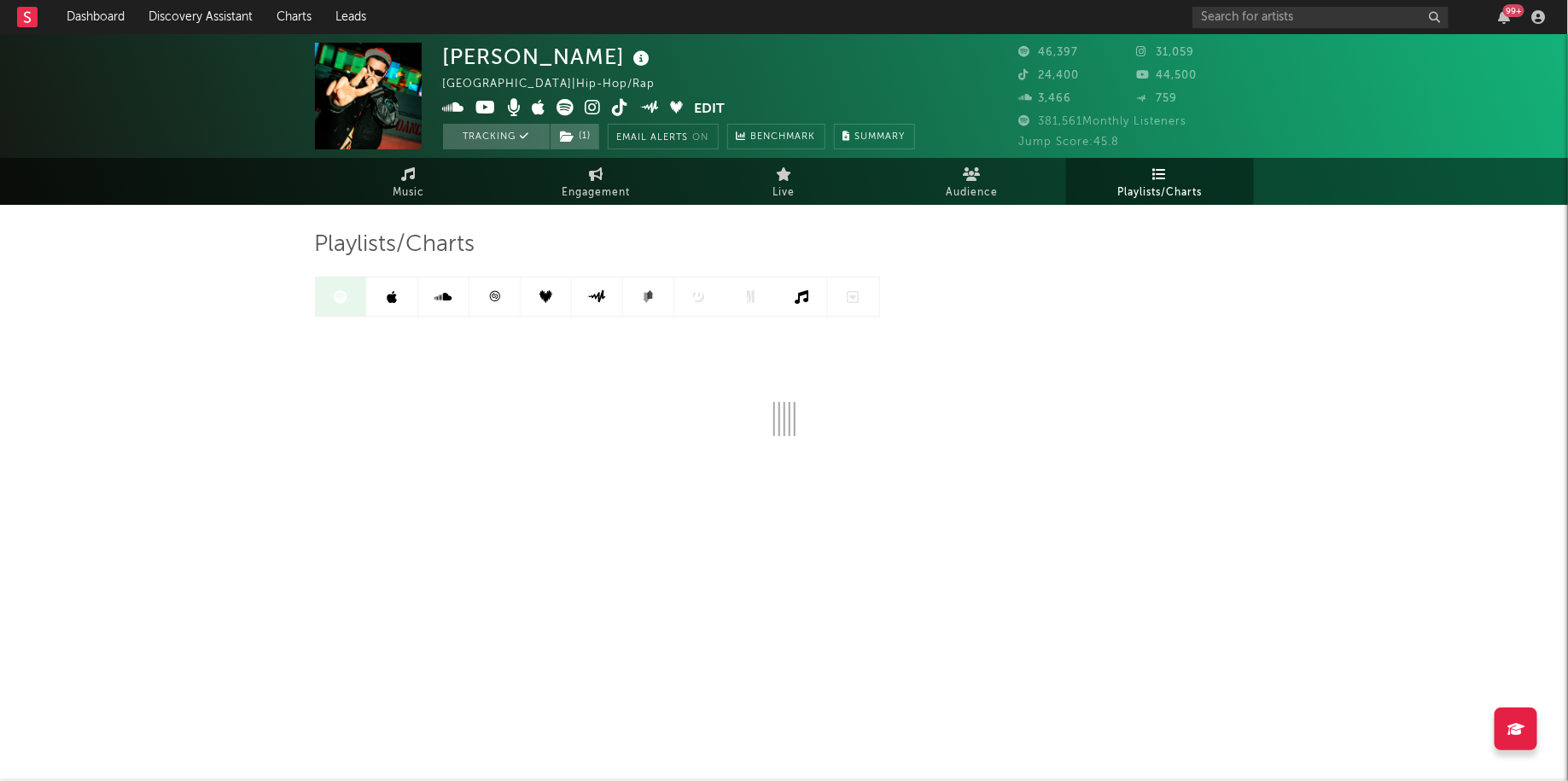
click at [505, 298] on link at bounding box center [495, 297] width 51 height 38
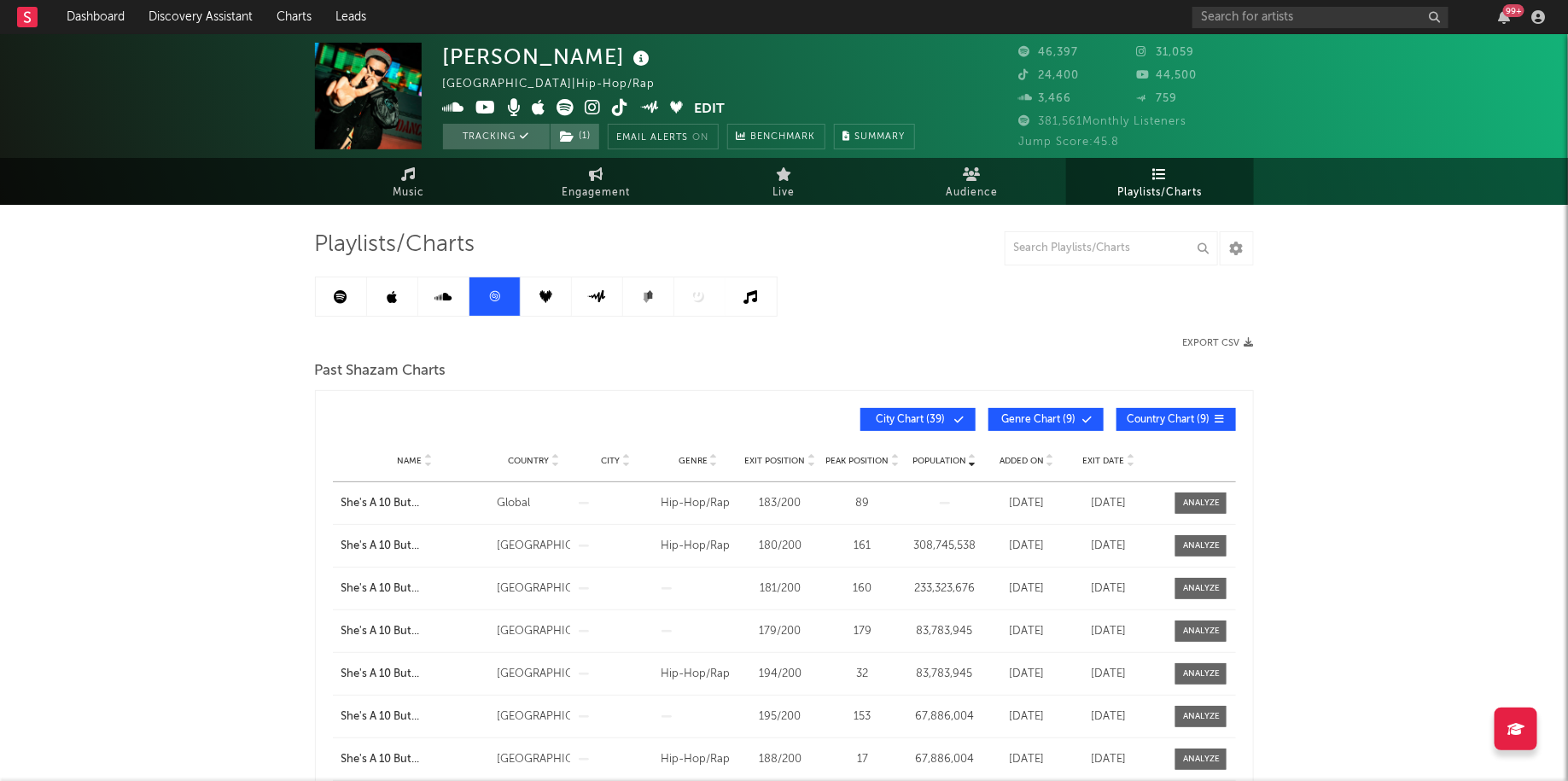
click at [347, 298] on link at bounding box center [341, 297] width 51 height 38
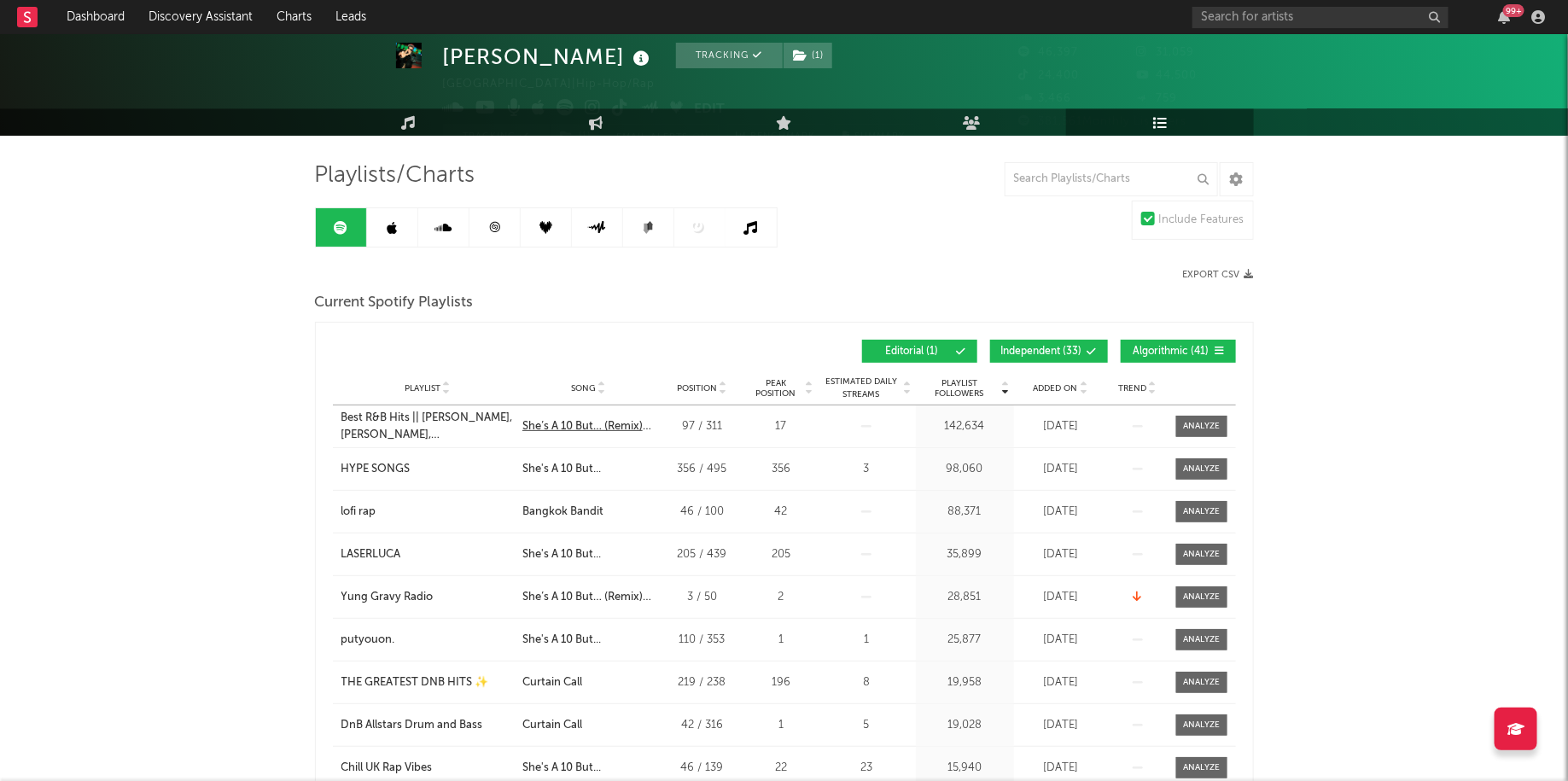
scroll to position [73, 0]
